Goal: Task Accomplishment & Management: Complete application form

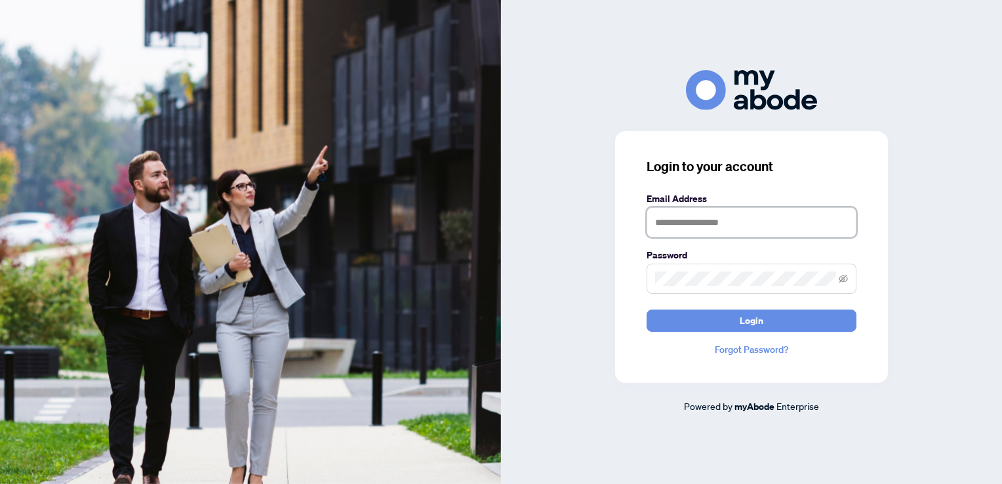
type input "**********"
click at [844, 279] on icon "eye-invisible" at bounding box center [843, 278] width 9 height 9
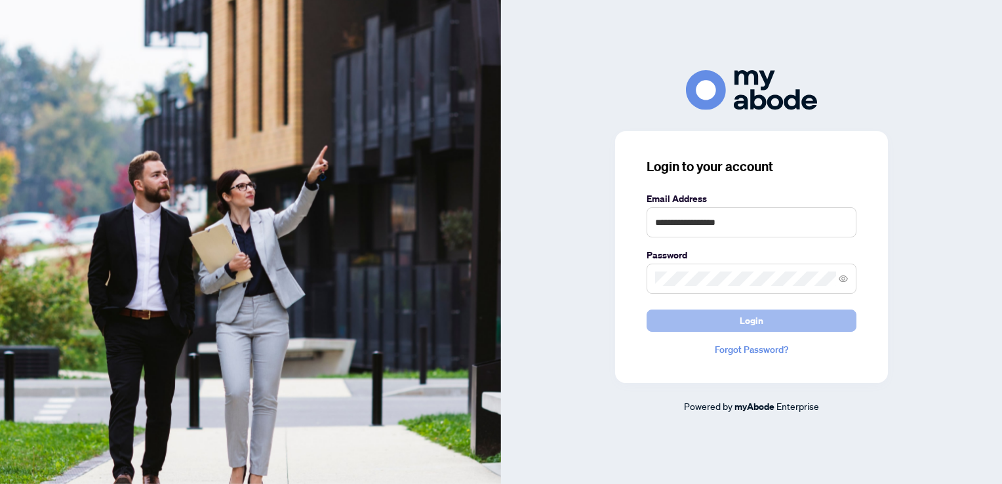
click at [758, 323] on span "Login" at bounding box center [752, 320] width 24 height 21
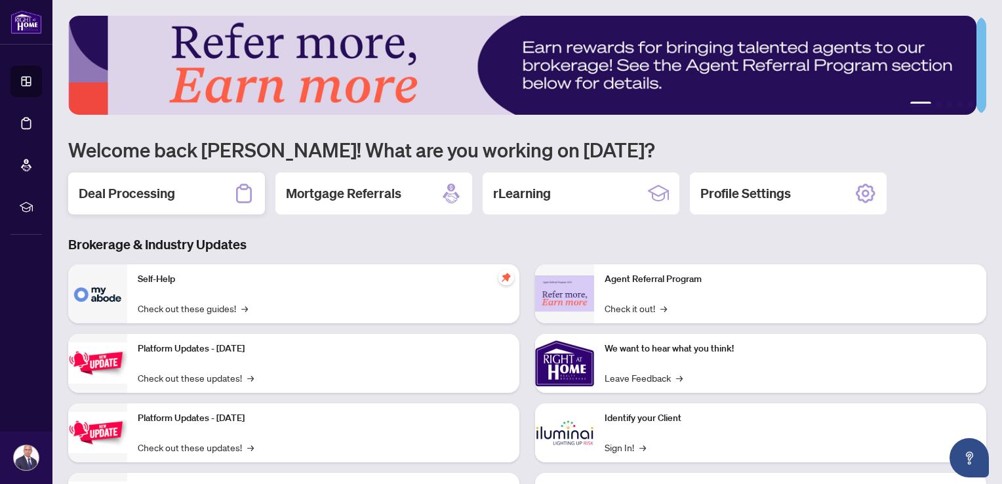
click at [172, 195] on h2 "Deal Processing" at bounding box center [127, 193] width 96 height 18
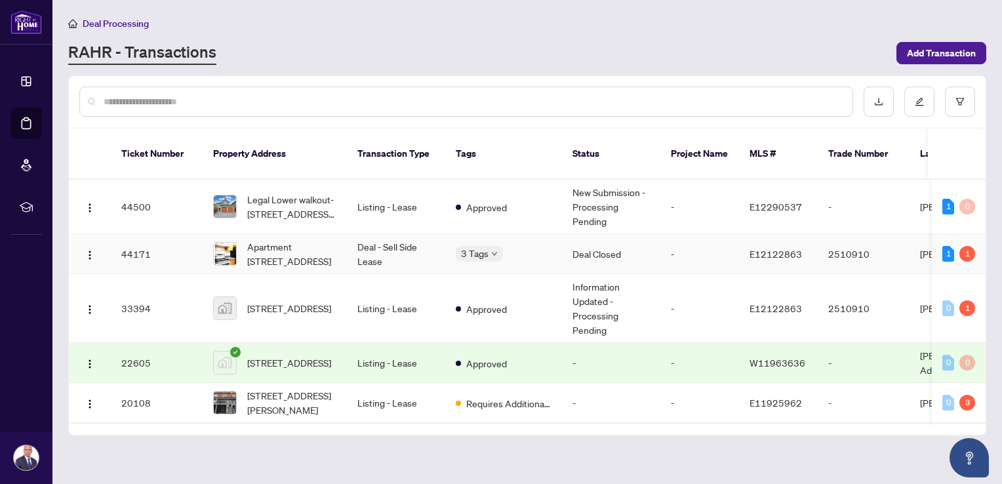
click at [385, 234] on td "Deal - Sell Side Lease" at bounding box center [396, 254] width 98 height 40
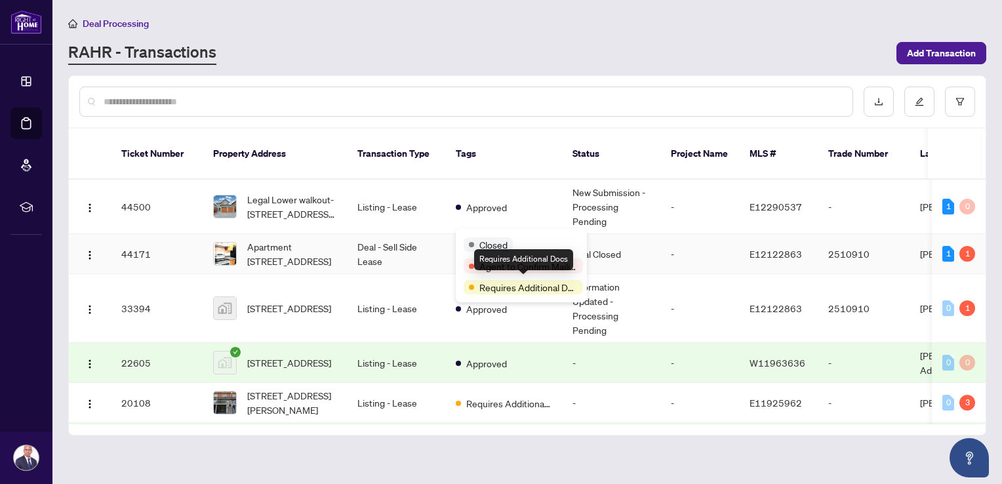
click at [523, 262] on div "Requires Additional Docs" at bounding box center [523, 259] width 99 height 21
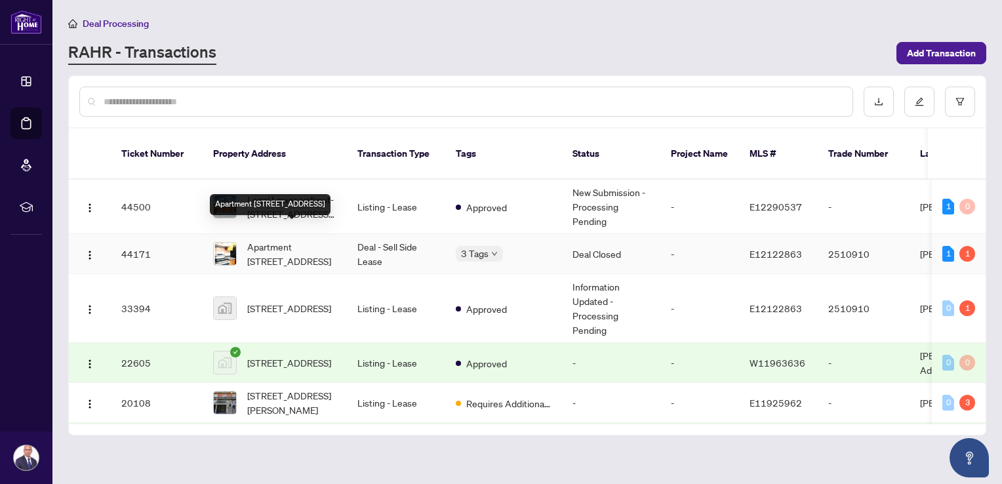
click at [276, 239] on span "Apartment [STREET_ADDRESS]" at bounding box center [291, 253] width 89 height 29
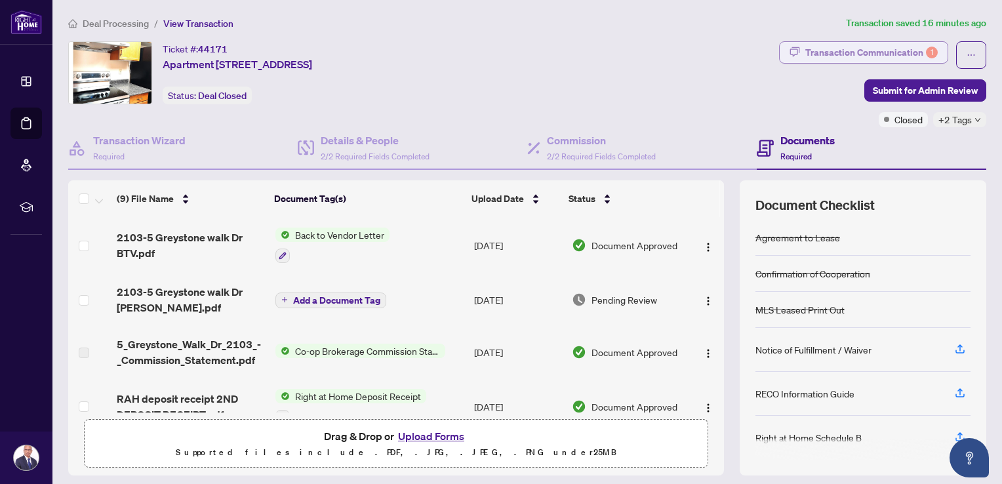
click at [818, 51] on div "Transaction Communication 1" at bounding box center [872, 52] width 133 height 21
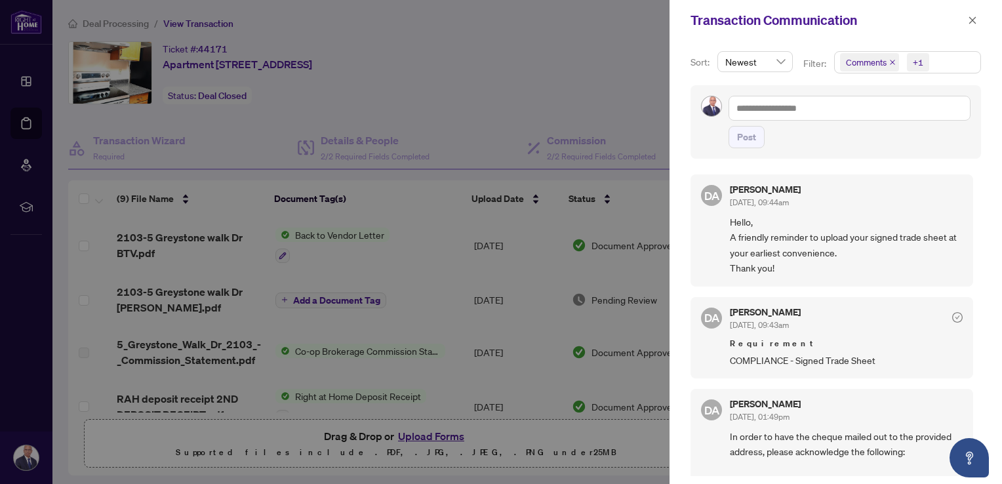
click at [573, 39] on div at bounding box center [501, 242] width 1002 height 484
click at [969, 20] on icon "close" at bounding box center [972, 20] width 9 height 9
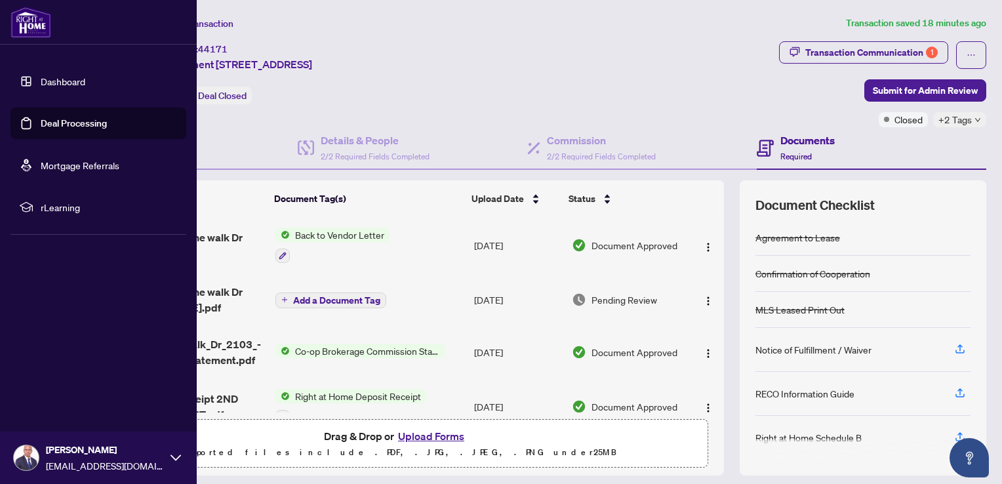
click at [60, 81] on link "Dashboard" at bounding box center [63, 81] width 45 height 12
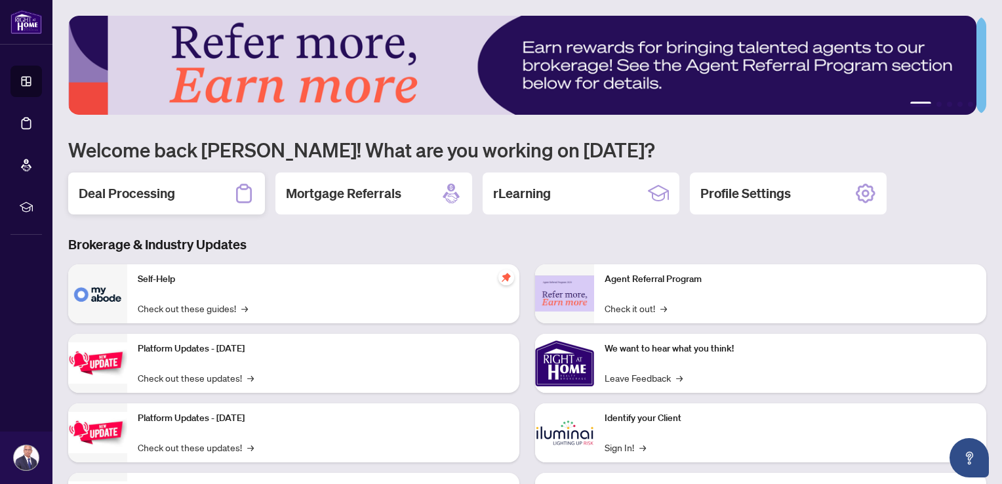
click at [158, 195] on h2 "Deal Processing" at bounding box center [127, 193] width 96 height 18
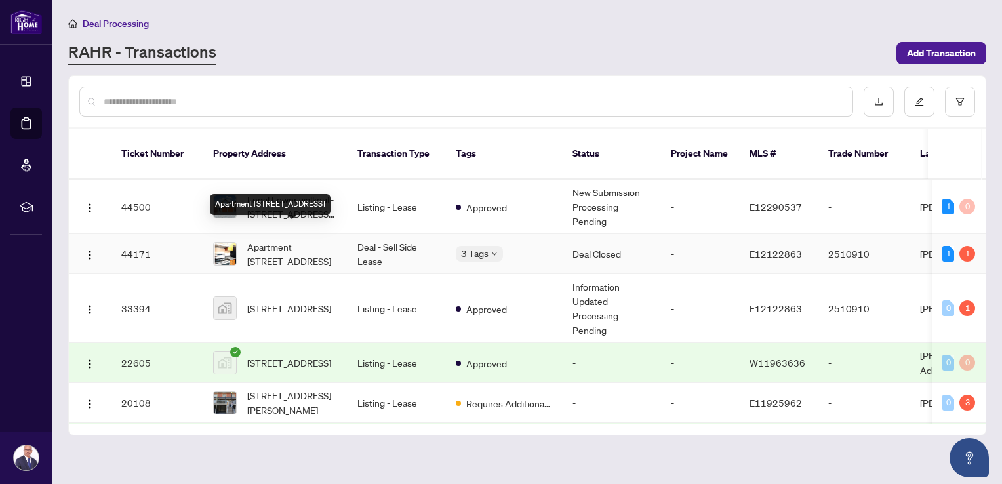
click at [275, 239] on span "Apartment [STREET_ADDRESS]" at bounding box center [291, 253] width 89 height 29
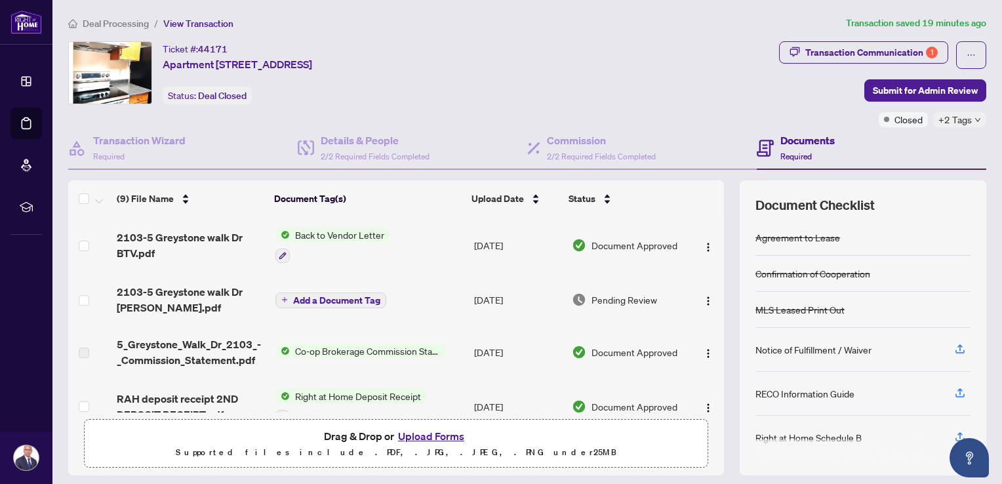
click at [789, 140] on h4 "Documents" at bounding box center [808, 141] width 54 height 16
click at [790, 138] on h4 "Documents" at bounding box center [808, 141] width 54 height 16
click at [798, 142] on h4 "Documents" at bounding box center [808, 141] width 54 height 16
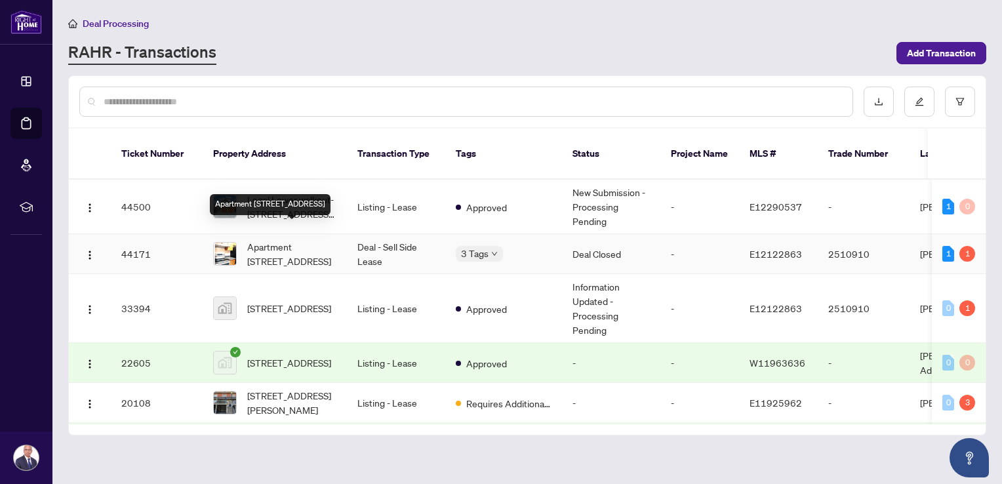
click at [294, 239] on span "Apartment [STREET_ADDRESS]" at bounding box center [291, 253] width 89 height 29
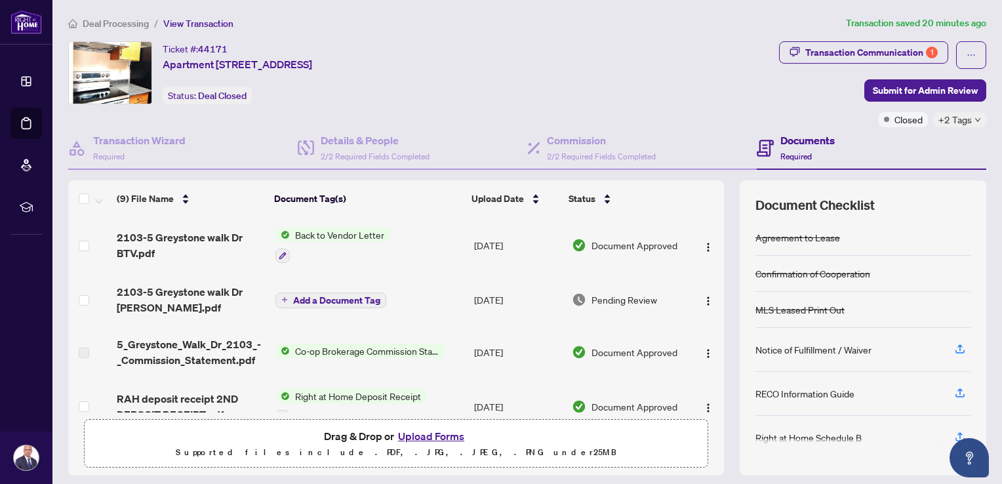
click at [798, 136] on h4 "Documents" at bounding box center [808, 141] width 54 height 16
click at [596, 241] on span "Document Approved" at bounding box center [635, 245] width 86 height 14
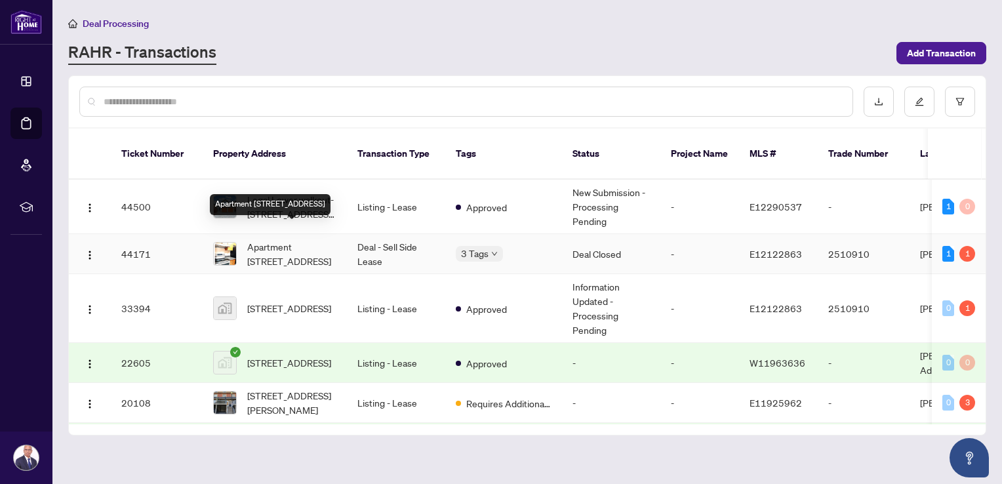
click at [266, 239] on span "Apartment [STREET_ADDRESS]" at bounding box center [291, 253] width 89 height 29
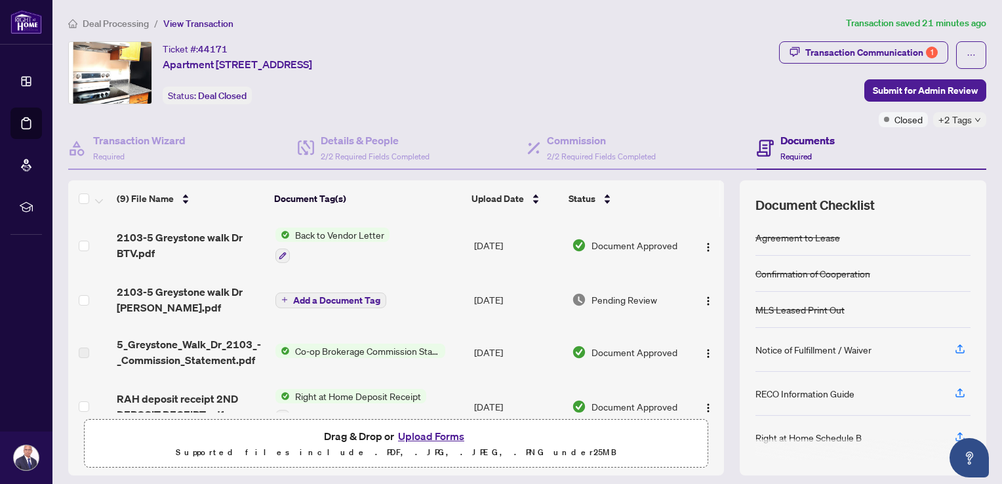
click at [803, 139] on h4 "Documents" at bounding box center [808, 141] width 54 height 16
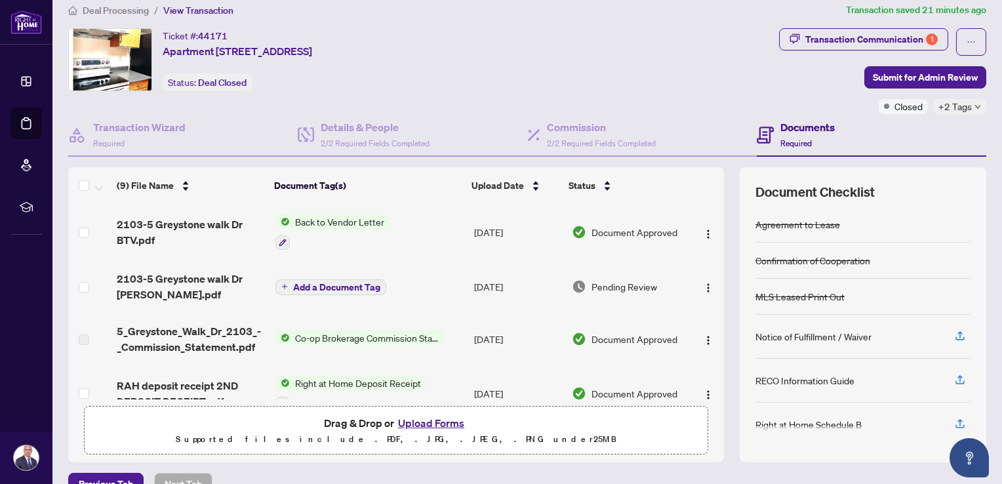
scroll to position [12, 0]
click at [703, 232] on img "button" at bounding box center [708, 235] width 10 height 10
click at [613, 230] on span "Document Approved" at bounding box center [635, 233] width 86 height 14
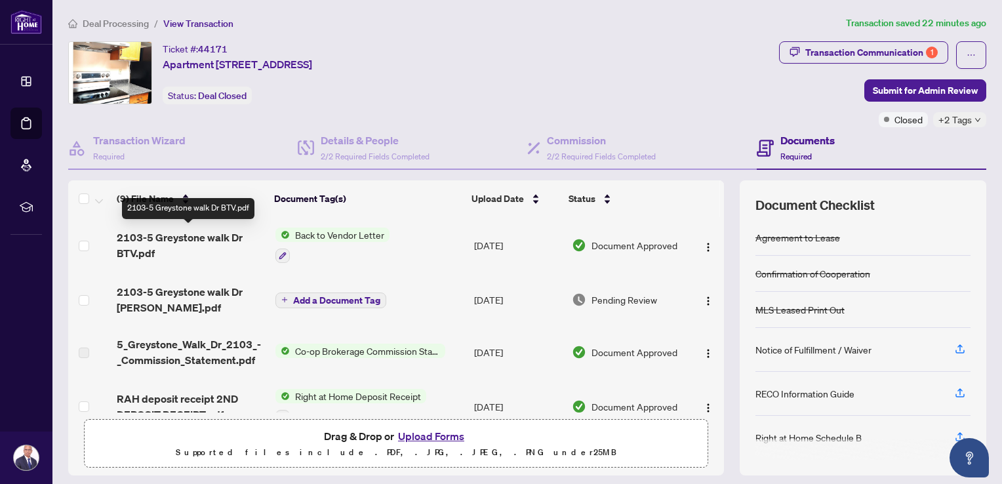
click at [194, 235] on span "2103-5 Greystone walk Dr BTV.pdf" at bounding box center [191, 245] width 148 height 31
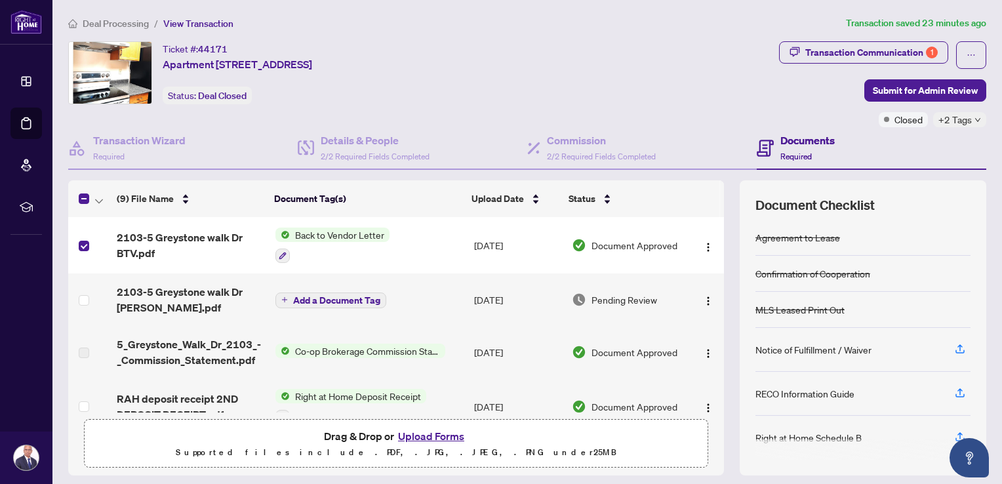
click at [313, 235] on span "Back to Vendor Letter" at bounding box center [340, 235] width 100 height 14
click at [329, 232] on span "Back to Vendor Letter" at bounding box center [340, 235] width 100 height 14
click at [317, 297] on span "Back to Vendor Letter" at bounding box center [320, 298] width 100 height 14
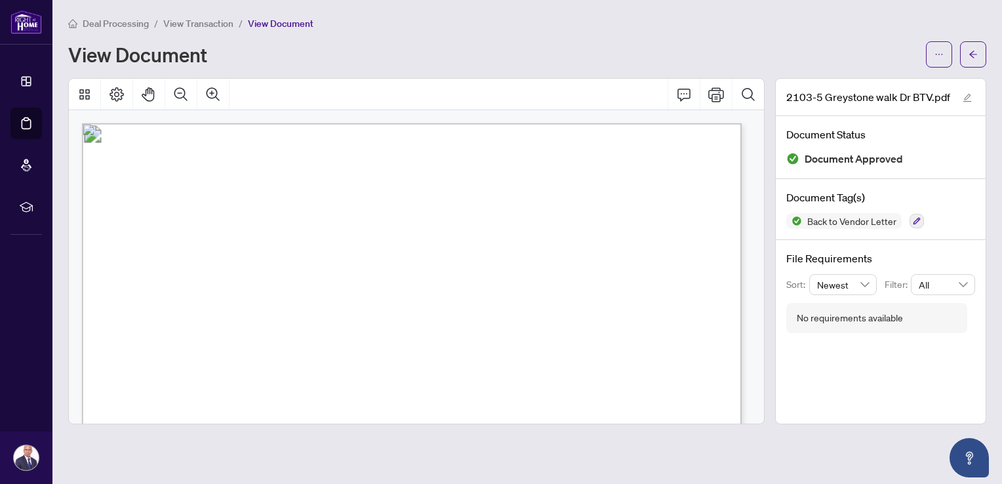
click at [271, 26] on span "View Document" at bounding box center [281, 24] width 66 height 12
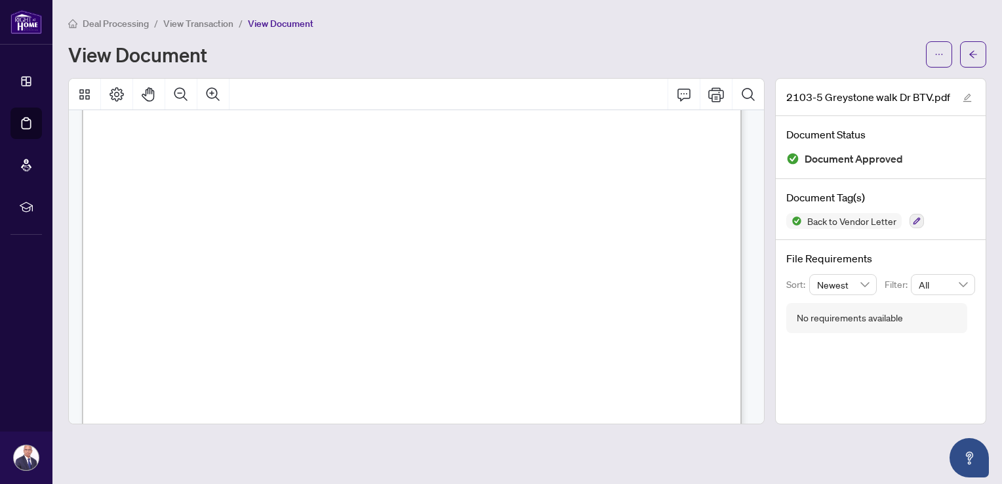
scroll to position [103, 0]
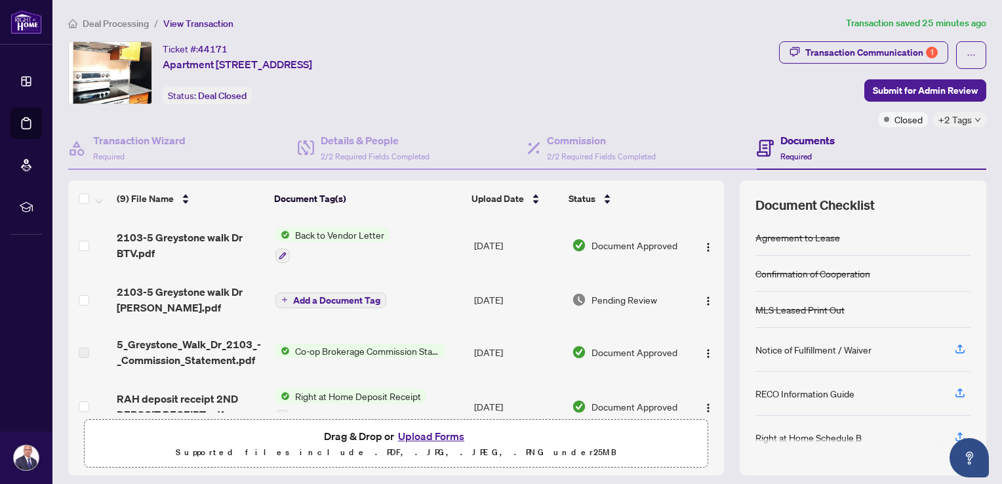
click at [346, 296] on span "Add a Document Tag" at bounding box center [336, 300] width 87 height 9
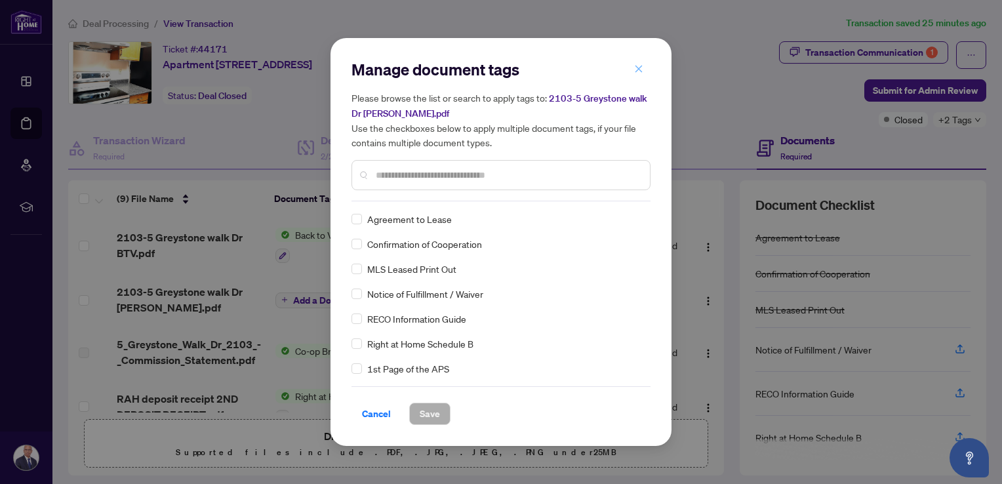
click at [640, 68] on icon "close" at bounding box center [639, 68] width 7 height 7
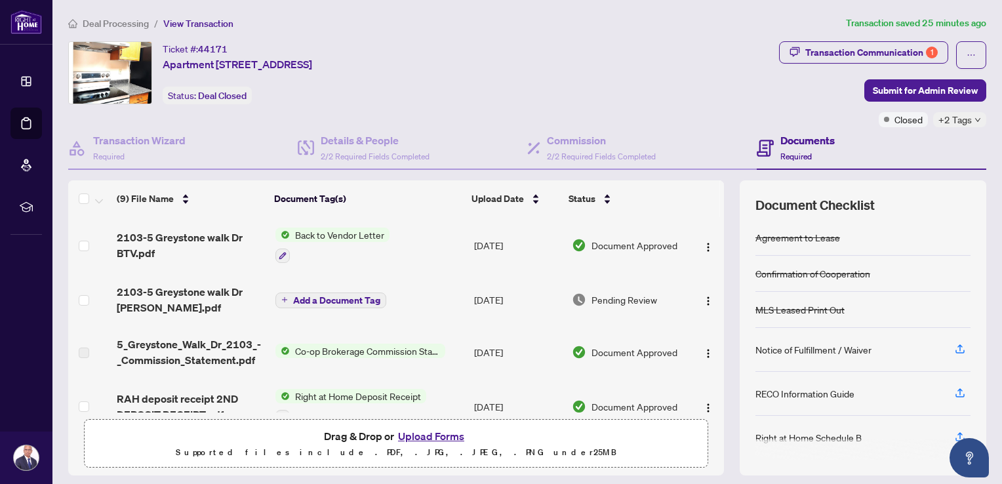
click at [319, 298] on span "Add a Document Tag" at bounding box center [336, 300] width 87 height 9
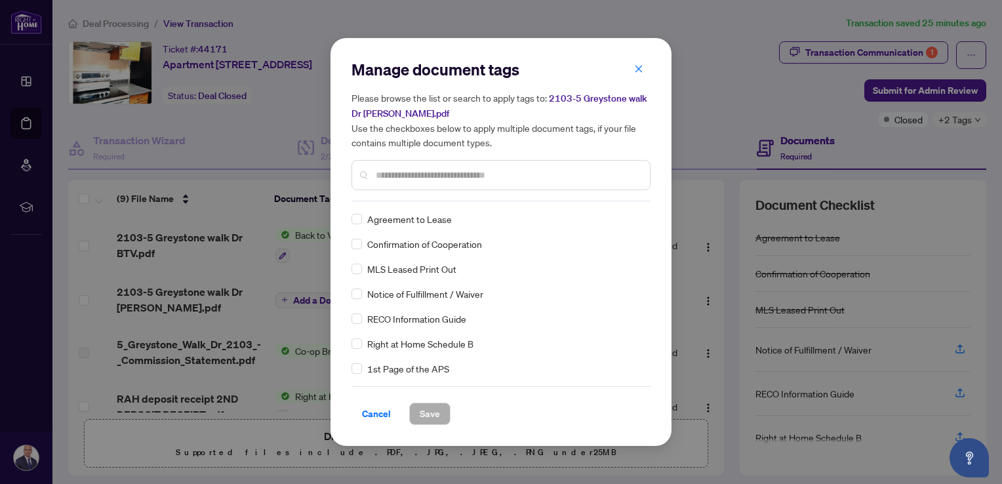
click at [390, 182] on div at bounding box center [501, 175] width 299 height 30
click at [380, 172] on input "text" at bounding box center [508, 175] width 264 height 14
click at [608, 98] on span "2103-5 Greystone walk Dr [PERSON_NAME].pdf" at bounding box center [500, 105] width 296 height 27
click at [600, 96] on span "2103-5 Greystone walk Dr [PERSON_NAME].pdf" at bounding box center [500, 105] width 296 height 27
click at [372, 113] on span "2103-5 Greystone walk Dr [PERSON_NAME].pdf" at bounding box center [500, 105] width 296 height 27
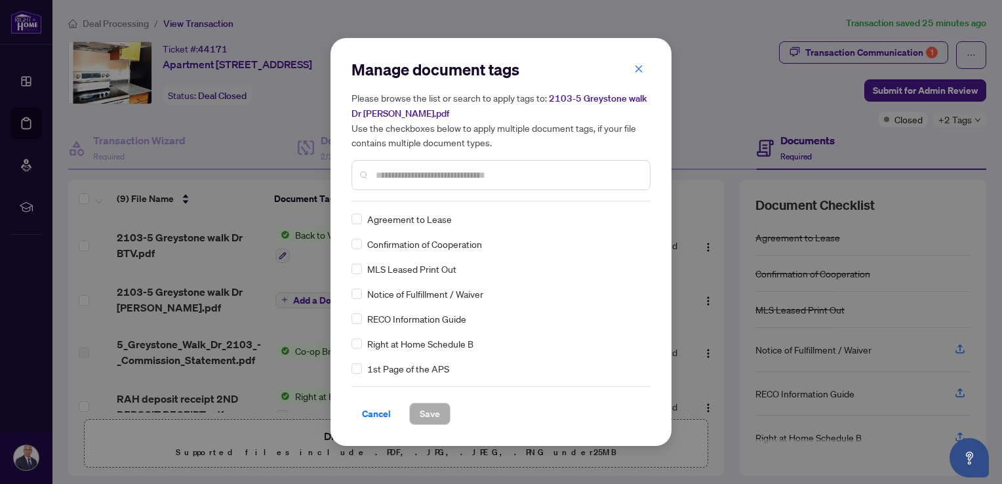
click at [443, 175] on input "text" at bounding box center [508, 175] width 264 height 14
drag, startPoint x: 646, startPoint y: 245, endPoint x: 648, endPoint y: 265, distance: 19.8
click at [648, 265] on div "Belongs to Another Transaction Final Trade FINTRAC ID(s) FINTRAC ID(s) (Buyer) …" at bounding box center [501, 294] width 299 height 164
click at [411, 173] on input "***" at bounding box center [503, 175] width 255 height 14
type input "*****"
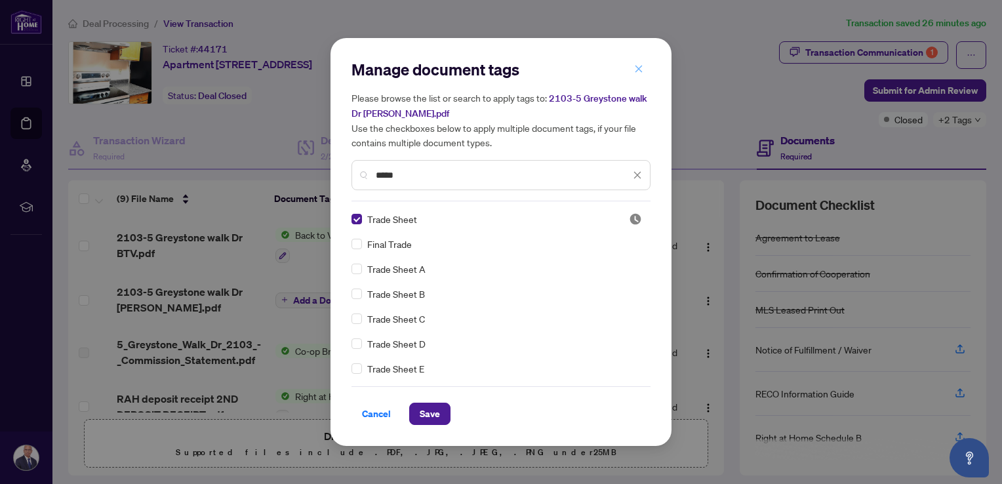
click at [640, 69] on icon "close" at bounding box center [639, 68] width 7 height 7
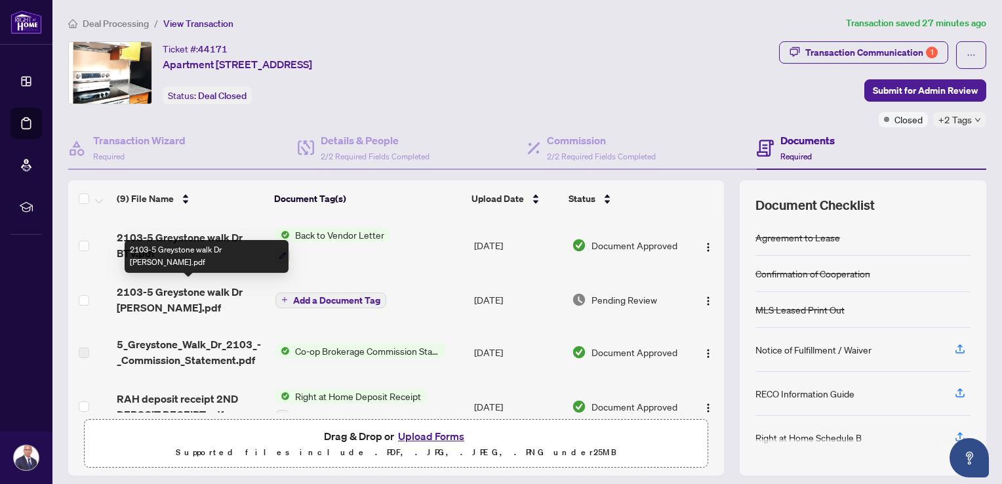
click at [202, 289] on span "2103-5 Greystone walk Dr [PERSON_NAME].pdf" at bounding box center [191, 299] width 148 height 31
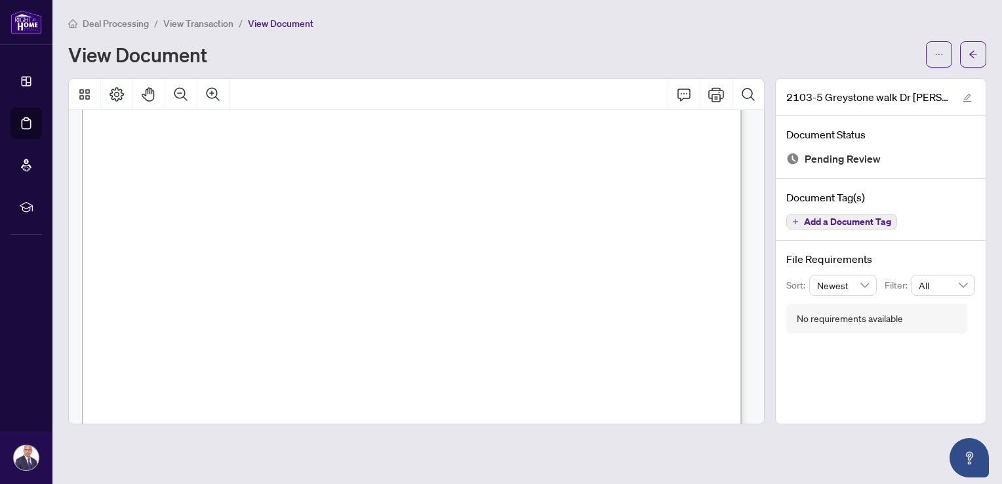
scroll to position [41, 0]
click at [717, 93] on icon "Print" at bounding box center [716, 94] width 16 height 14
click at [615, 35] on div "Deal Processing / View Transaction / View Document View Document" at bounding box center [527, 42] width 918 height 52
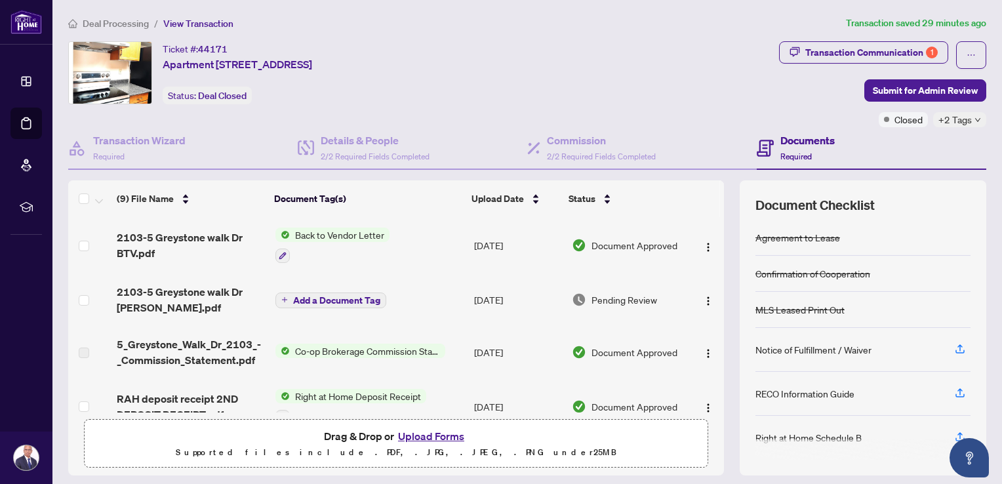
click at [325, 298] on span "Add a Document Tag" at bounding box center [336, 300] width 87 height 9
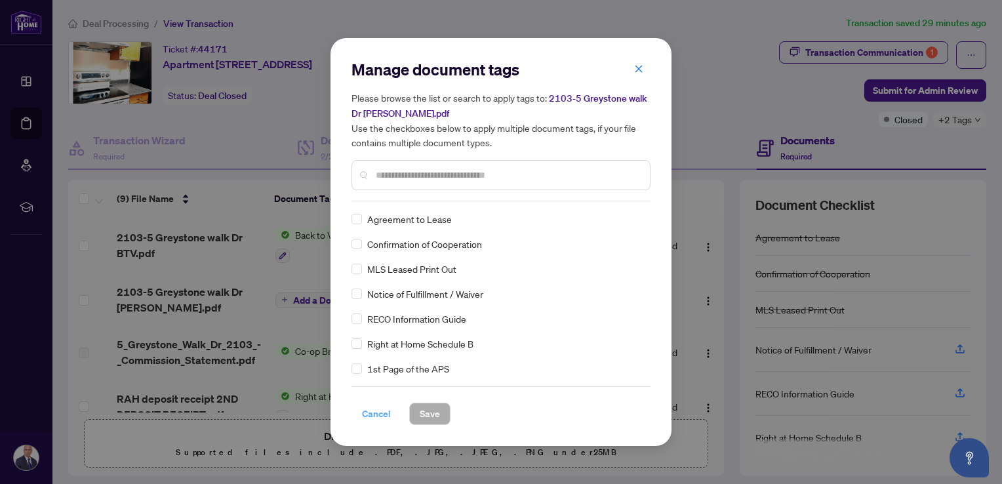
click at [374, 416] on span "Cancel" at bounding box center [376, 413] width 29 height 21
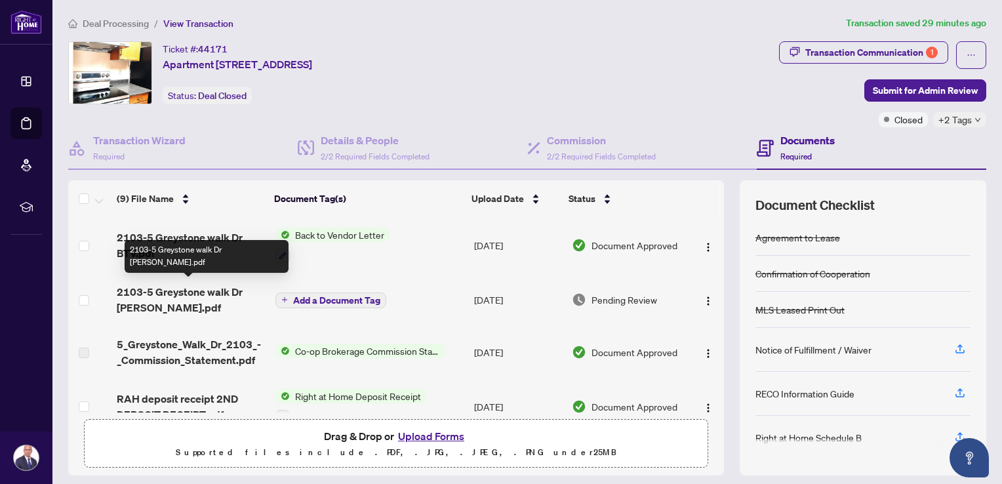
click at [196, 292] on span "2103-5 Greystone walk Dr [PERSON_NAME].pdf" at bounding box center [191, 299] width 148 height 31
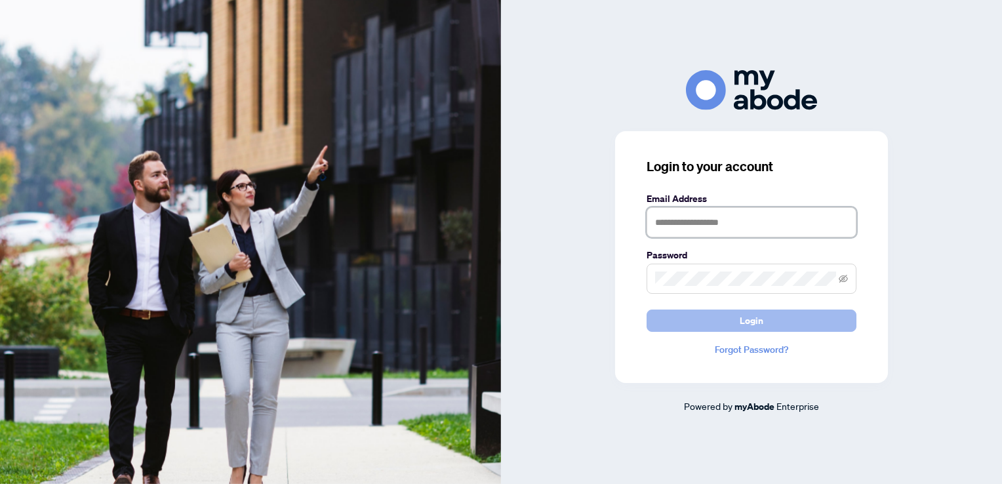
type input "**********"
click at [748, 323] on span "Login" at bounding box center [752, 320] width 24 height 21
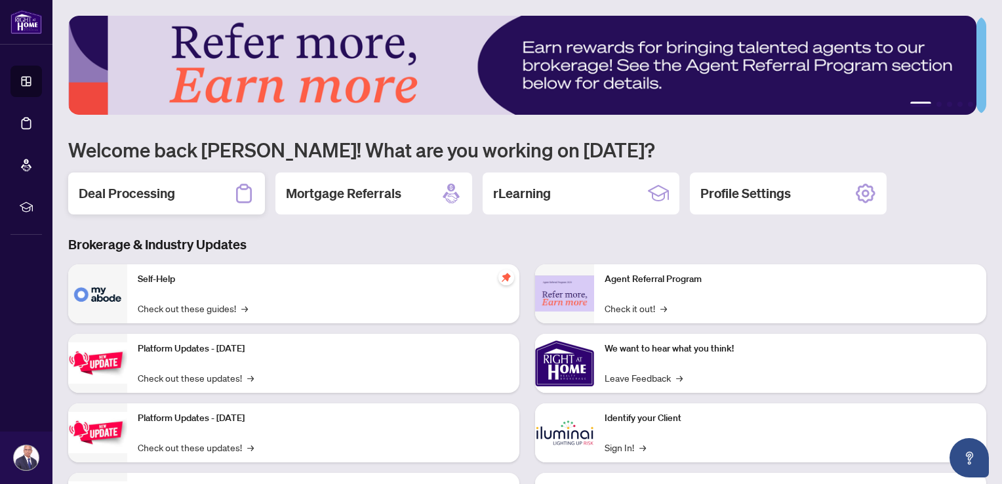
click at [137, 195] on h2 "Deal Processing" at bounding box center [127, 193] width 96 height 18
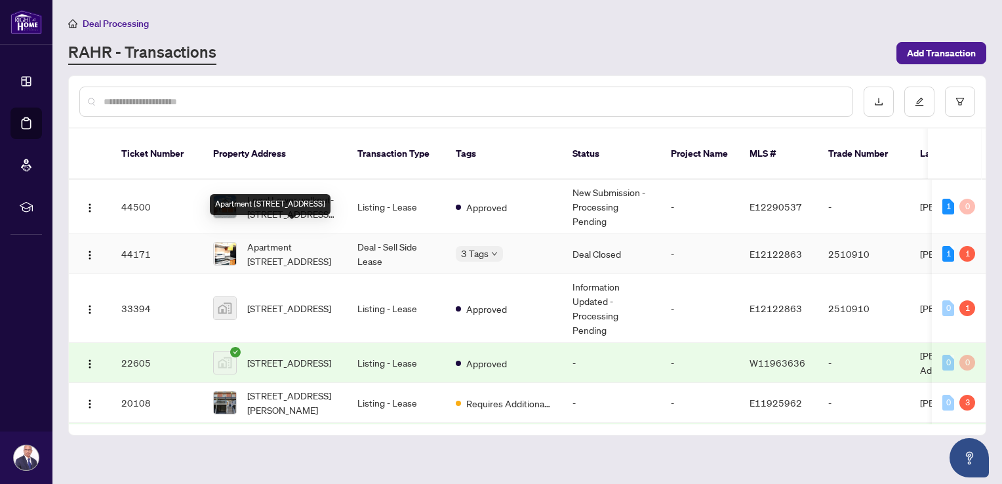
click at [270, 239] on span "Apartment [STREET_ADDRESS]" at bounding box center [291, 253] width 89 height 29
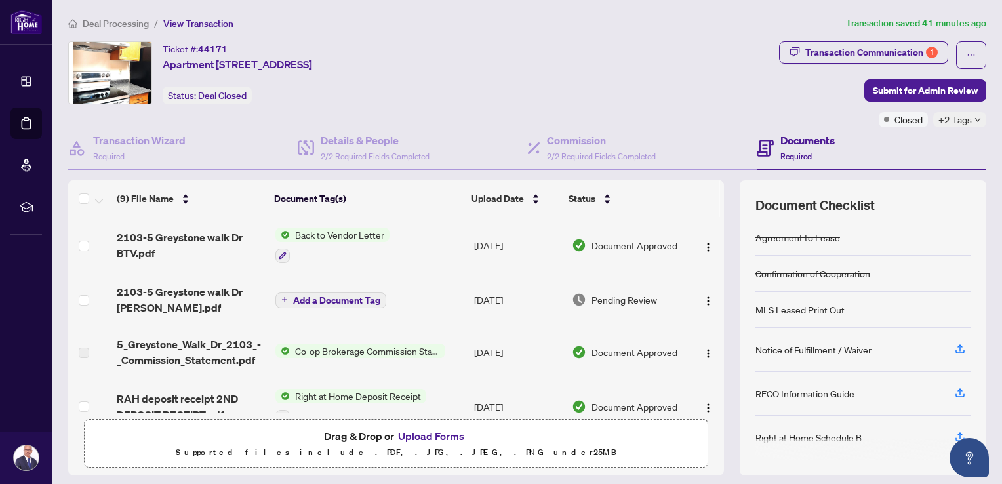
click at [294, 298] on span "Add a Document Tag" at bounding box center [336, 300] width 87 height 9
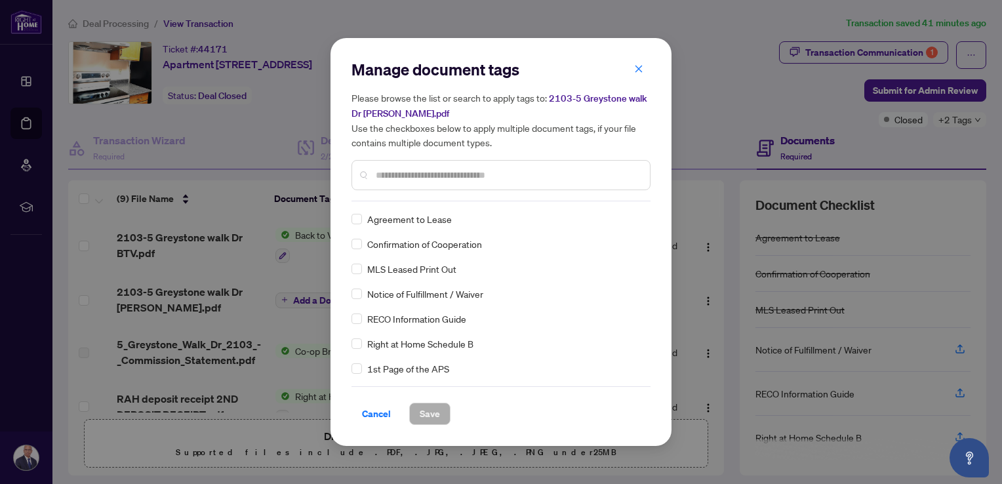
click at [376, 174] on input "text" at bounding box center [508, 175] width 264 height 14
type input "*****"
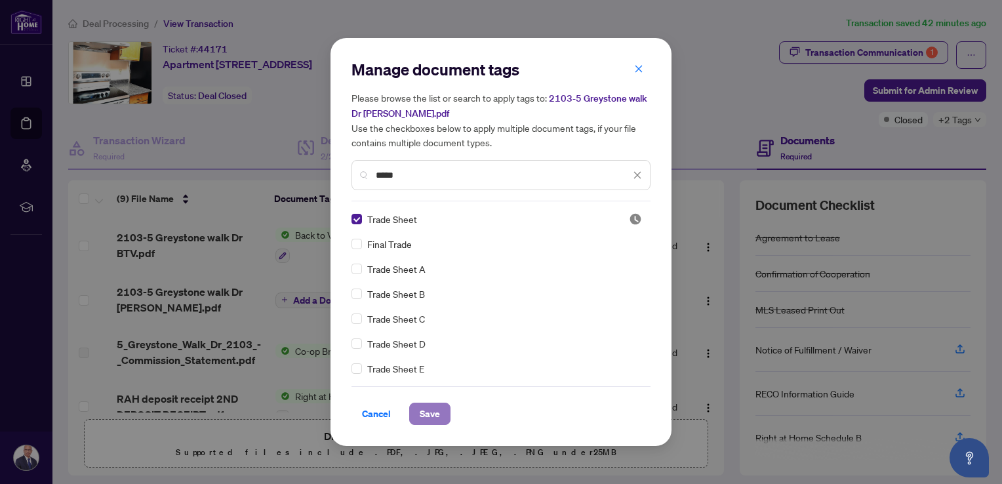
click at [430, 414] on span "Save" at bounding box center [430, 413] width 20 height 21
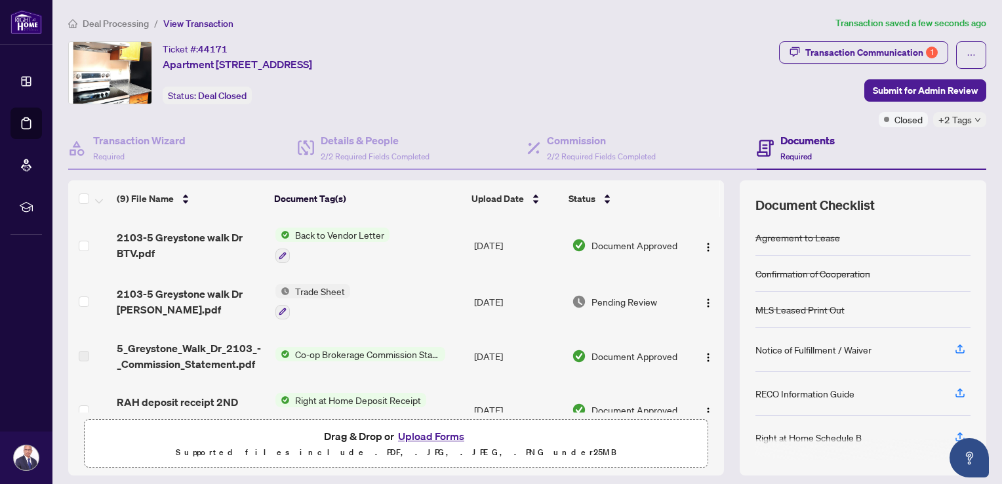
click at [317, 287] on span "Trade Sheet" at bounding box center [320, 291] width 60 height 14
click at [268, 356] on span "Trade Sheet" at bounding box center [281, 353] width 60 height 14
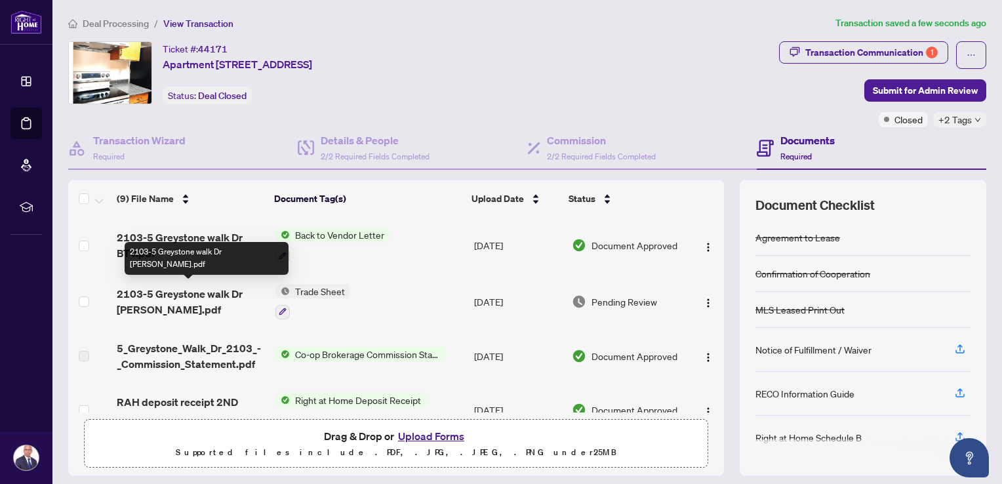
click at [146, 292] on span "2103-5 Greystone walk Dr [PERSON_NAME].pdf" at bounding box center [191, 301] width 148 height 31
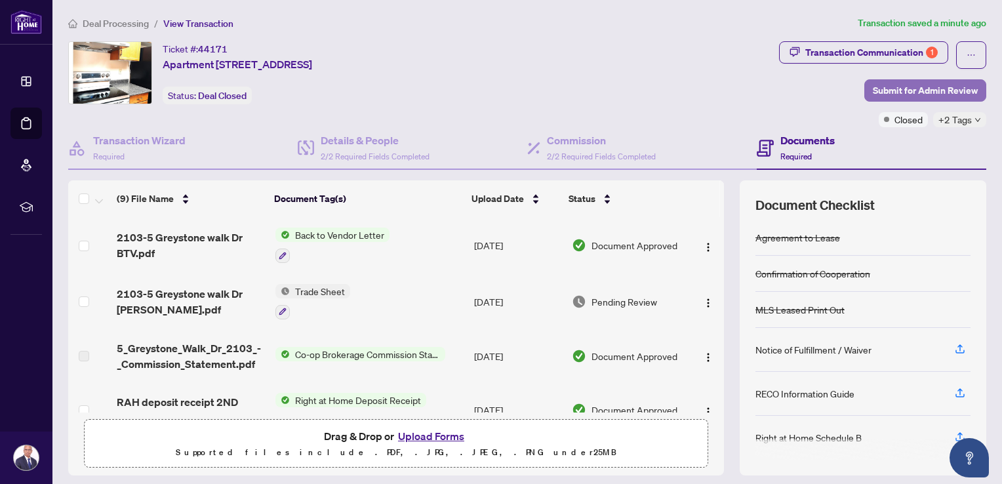
click at [900, 86] on span "Submit for Admin Review" at bounding box center [925, 90] width 105 height 21
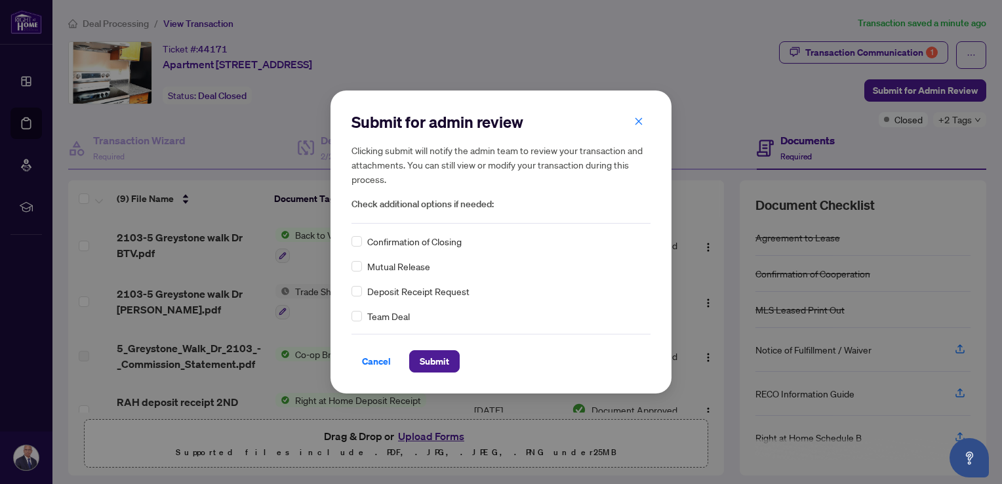
click at [391, 220] on div "Submit for admin review Clicking submit will notify the admin team to review yo…" at bounding box center [501, 168] width 299 height 112
click at [637, 121] on icon "close" at bounding box center [638, 121] width 9 height 9
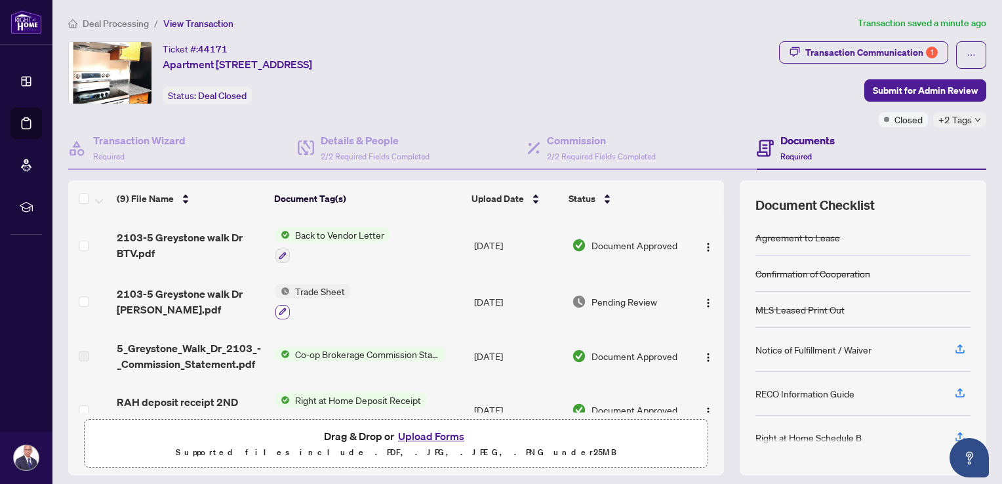
click at [279, 308] on icon "button" at bounding box center [283, 312] width 8 height 8
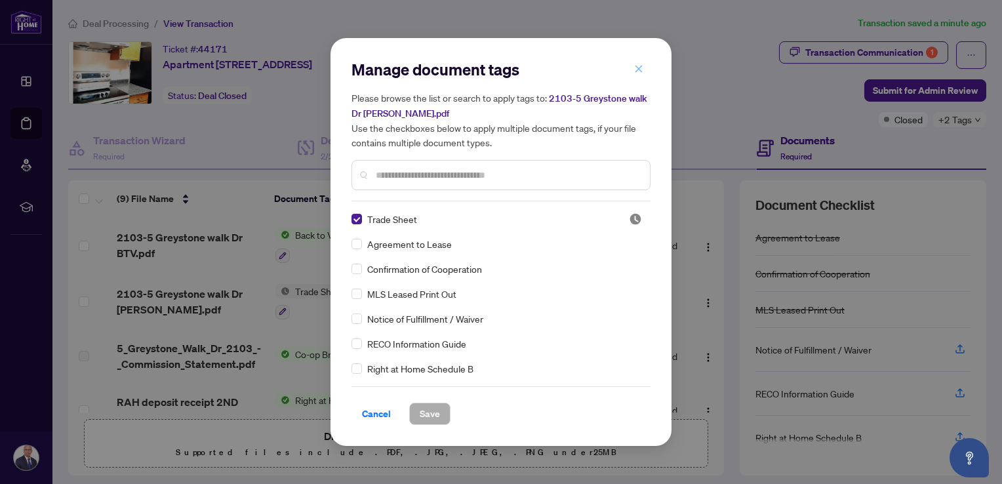
click at [637, 72] on icon "close" at bounding box center [639, 68] width 7 height 7
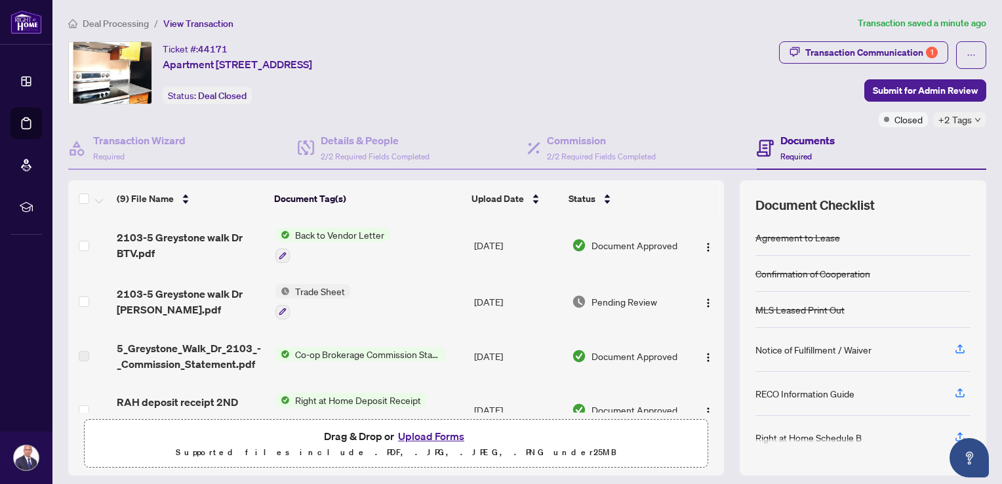
click at [637, 72] on body "Dashboard Deal Processing Mortgage Referrals rLearning Seth Pillai ganalaks@gma…" at bounding box center [501, 242] width 1002 height 484
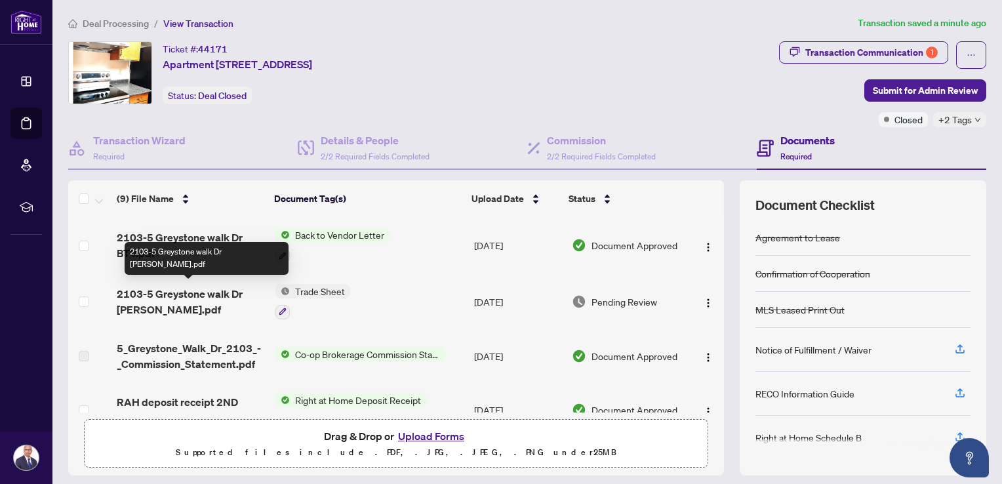
click at [205, 293] on span "2103-5 Greystone walk Dr [PERSON_NAME].pdf" at bounding box center [191, 301] width 148 height 31
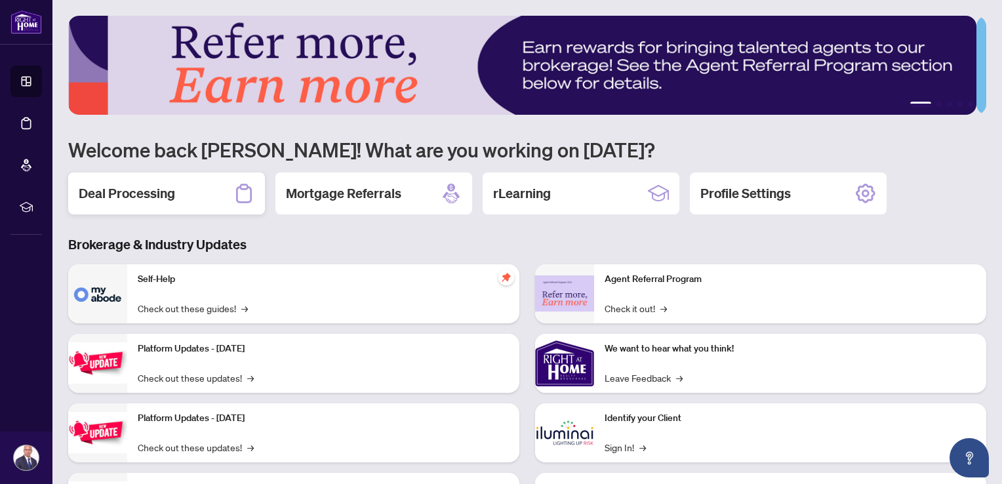
click at [124, 188] on h2 "Deal Processing" at bounding box center [127, 193] width 96 height 18
click at [144, 198] on h2 "Deal Processing" at bounding box center [127, 193] width 96 height 18
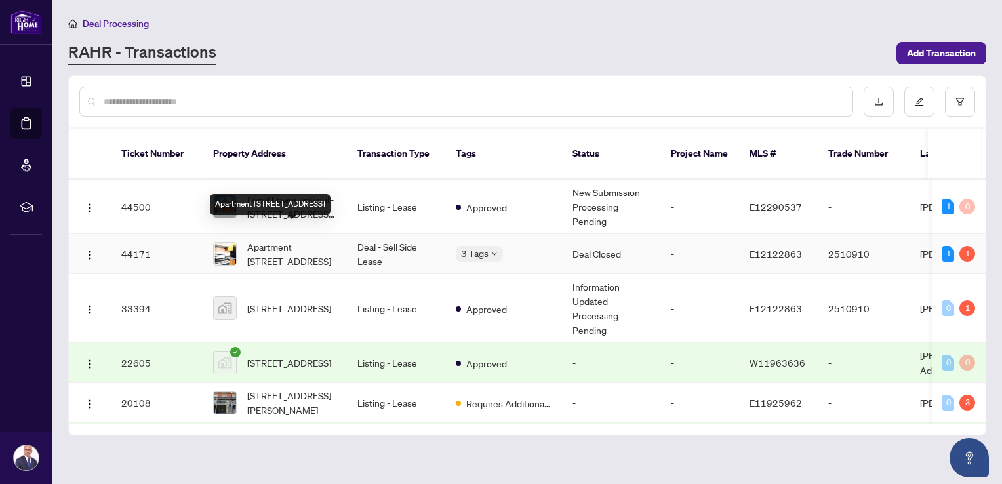
click at [258, 239] on span "Apartment [STREET_ADDRESS]" at bounding box center [291, 253] width 89 height 29
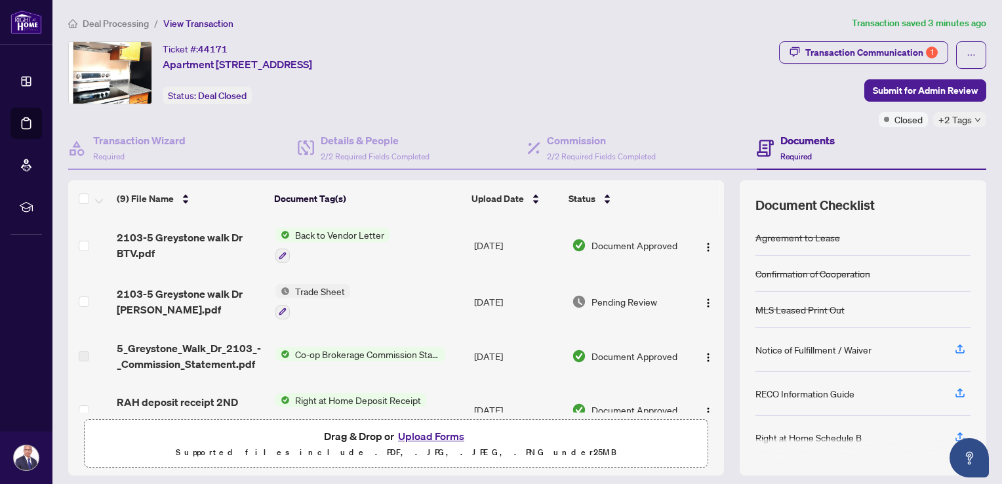
click at [432, 436] on button "Upload Forms" at bounding box center [431, 436] width 74 height 17
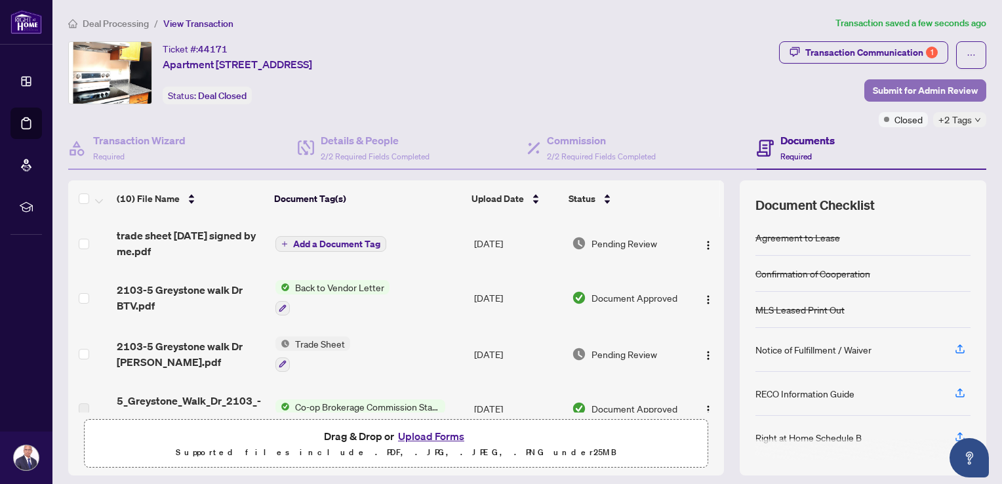
click at [915, 85] on span "Submit for Admin Review" at bounding box center [925, 90] width 105 height 21
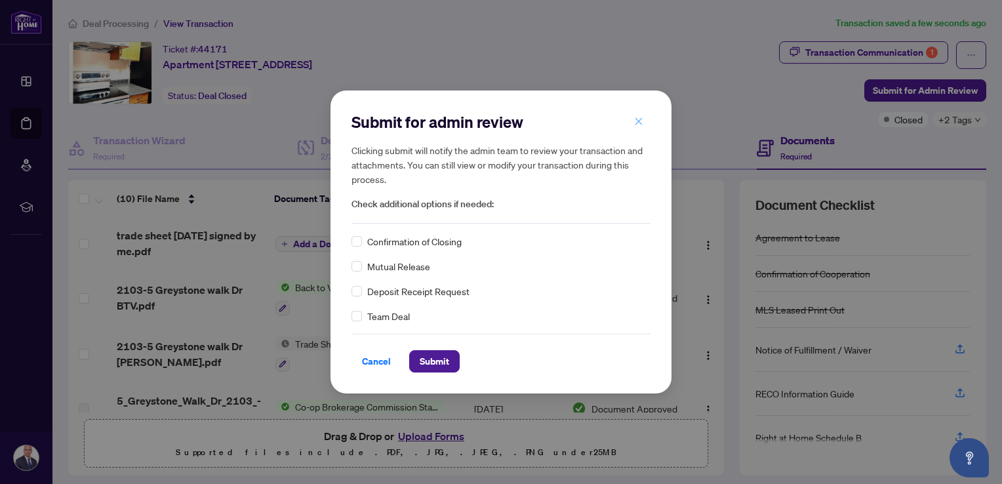
click at [635, 123] on icon "close" at bounding box center [638, 121] width 9 height 9
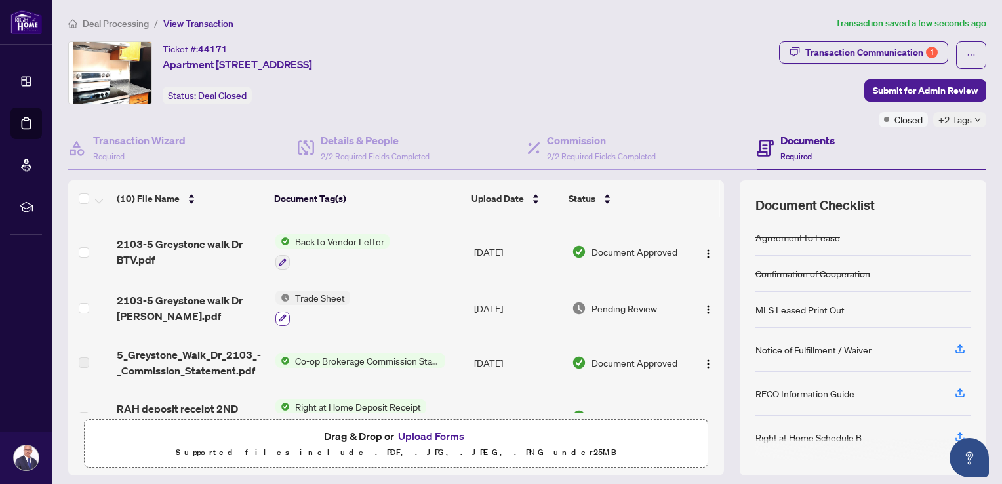
scroll to position [43, 0]
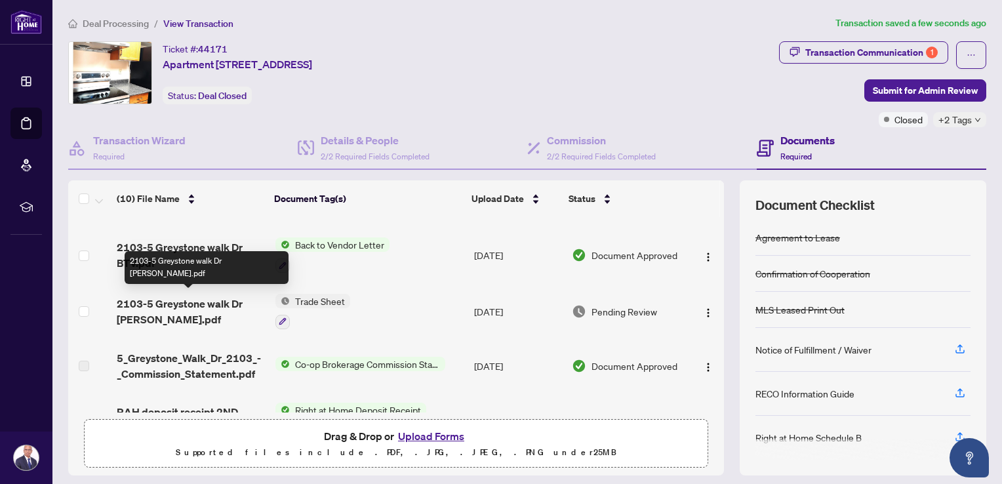
click at [194, 303] on span "2103-5 Greystone walk Dr [PERSON_NAME].pdf" at bounding box center [191, 311] width 148 height 31
